Goal: Task Accomplishment & Management: Complete application form

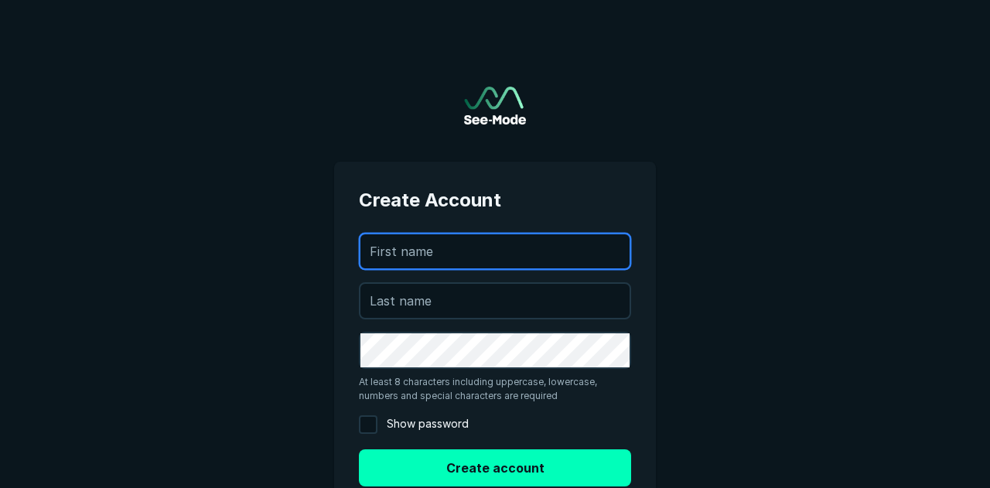
click at [407, 256] on input "text" at bounding box center [494, 251] width 269 height 34
type input "Mark"
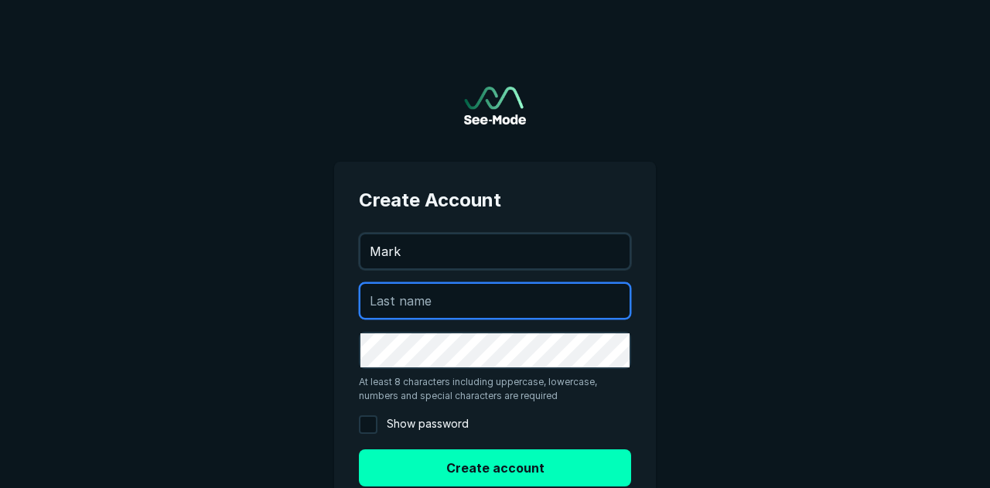
type input "Koeniguer"
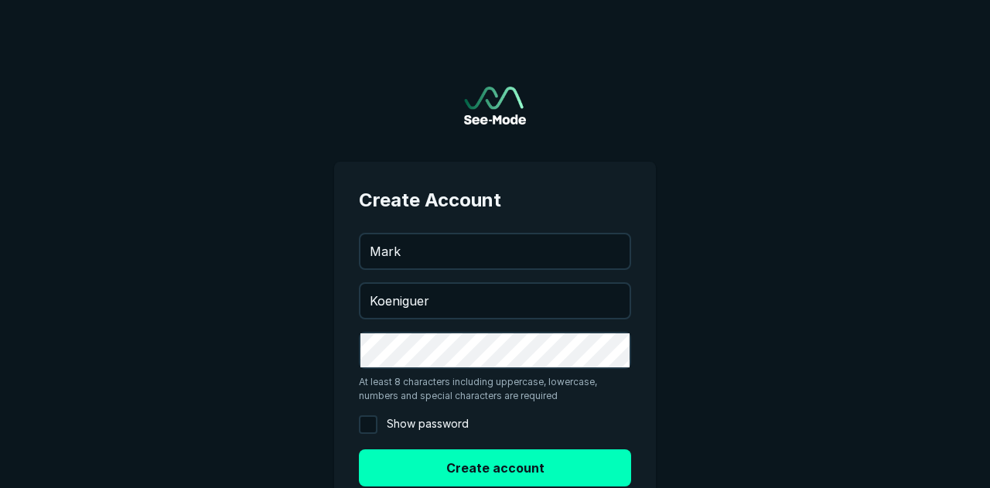
click at [373, 429] on input "Show password" at bounding box center [368, 424] width 19 height 19
checkbox input "true"
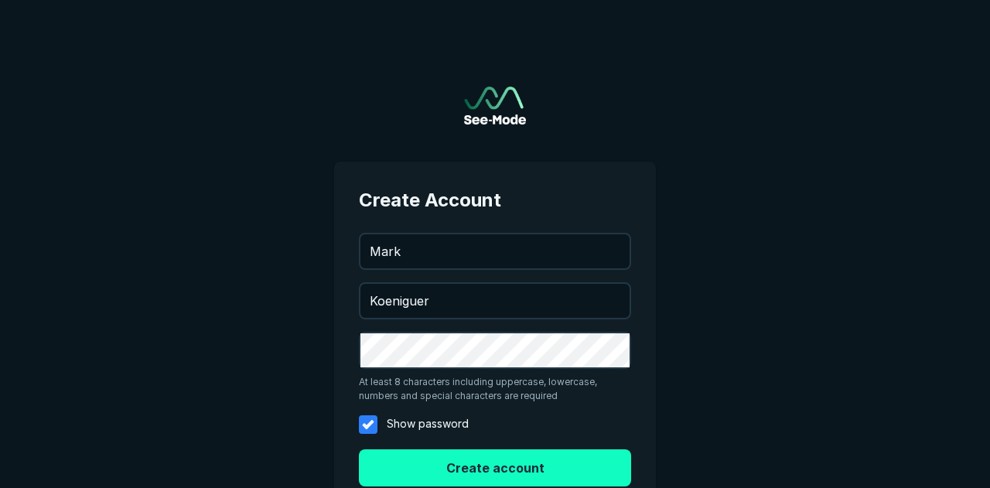
click at [503, 470] on button "Create account" at bounding box center [495, 467] width 272 height 37
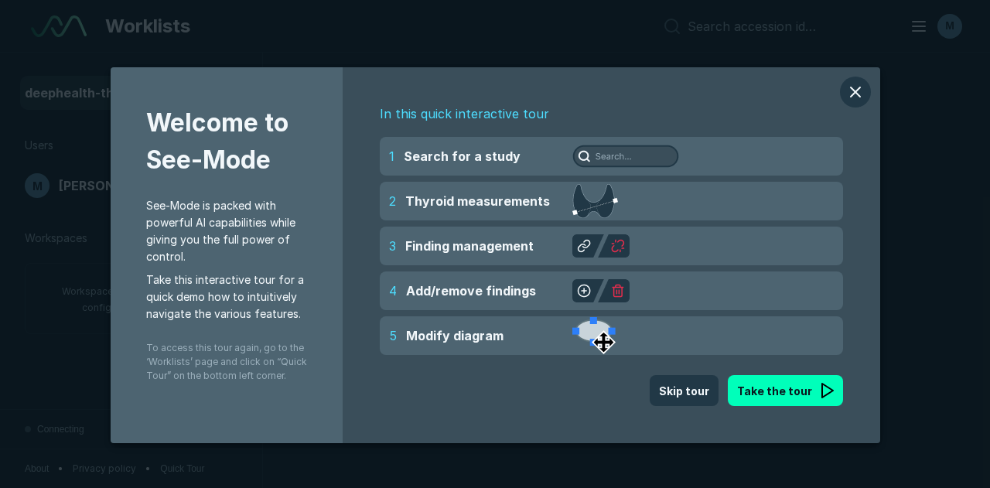
scroll to position [3667, 5011]
